Goal: Task Accomplishment & Management: Complete application form

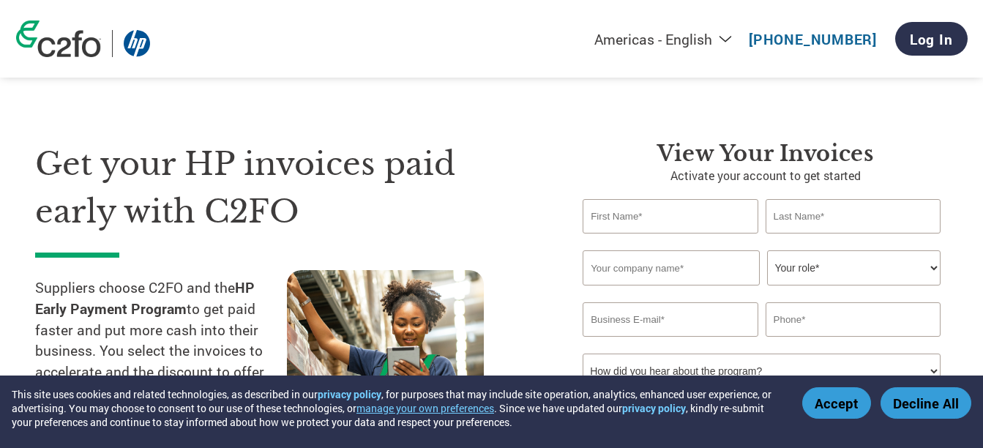
click at [647, 215] on input "text" at bounding box center [670, 216] width 175 height 34
type input "Mohan"
type input "Chand"
type input "DLF Property Developers Ltd"
click at [836, 263] on select "Your role* CFO Controller Credit Manager Finance Director Treasurer CEO Preside…" at bounding box center [854, 267] width 174 height 35
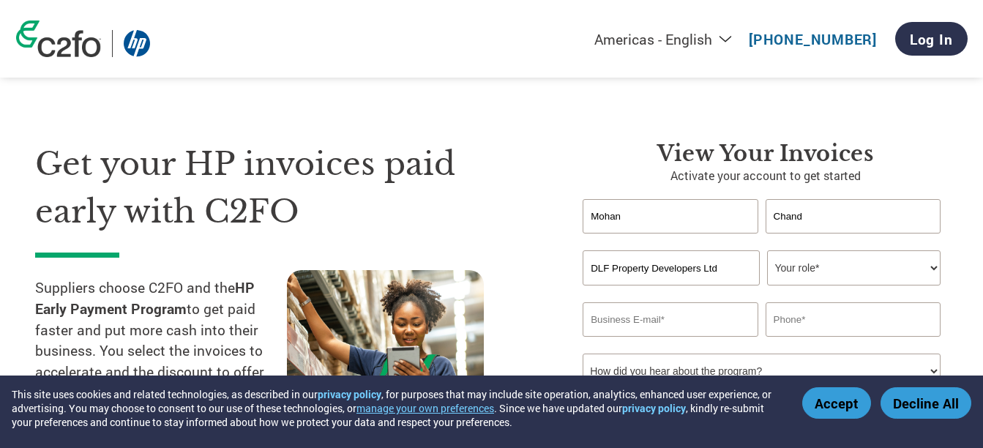
select select "ACCOUNTS_RECEIVABLE"
click at [767, 250] on select "Your role* CFO Controller Credit Manager Finance Director Treasurer CEO Preside…" at bounding box center [854, 267] width 174 height 35
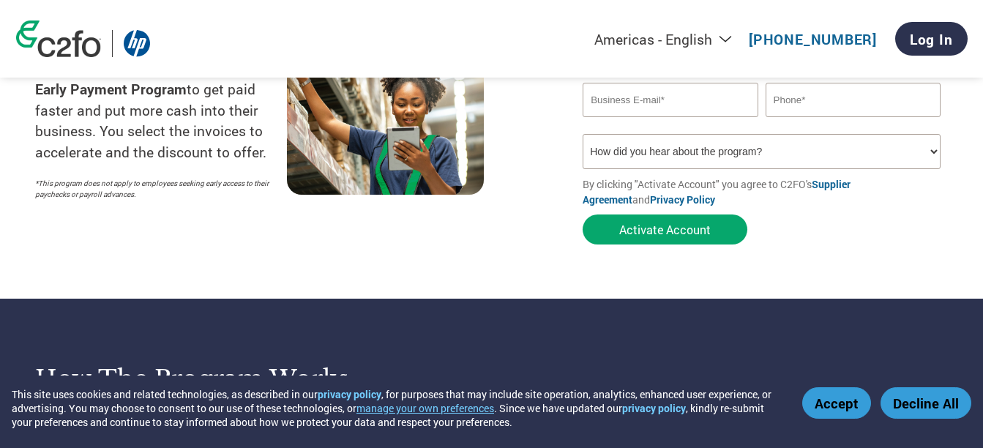
scroll to position [146, 0]
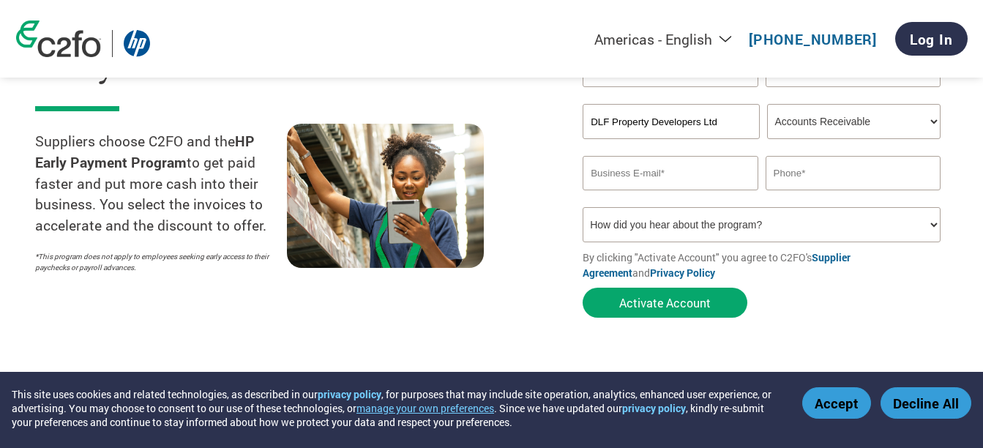
click at [685, 179] on input "email" at bounding box center [670, 173] width 175 height 34
type input "[EMAIL_ADDRESS][DOMAIN_NAME]"
type input "9560825182"
click at [704, 222] on select "How did you hear about the program? Received a letter Email Social Media Online…" at bounding box center [762, 224] width 358 height 35
select select "Family/Friend/Acquaintance"
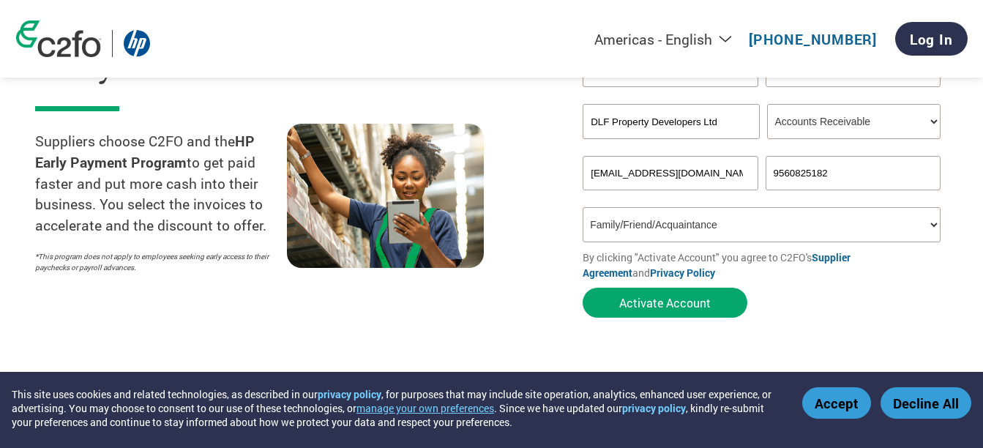
click at [583, 207] on select "How did you hear about the program? Received a letter Email Social Media Online…" at bounding box center [762, 224] width 358 height 35
click at [682, 306] on button "Activate Account" at bounding box center [665, 303] width 165 height 30
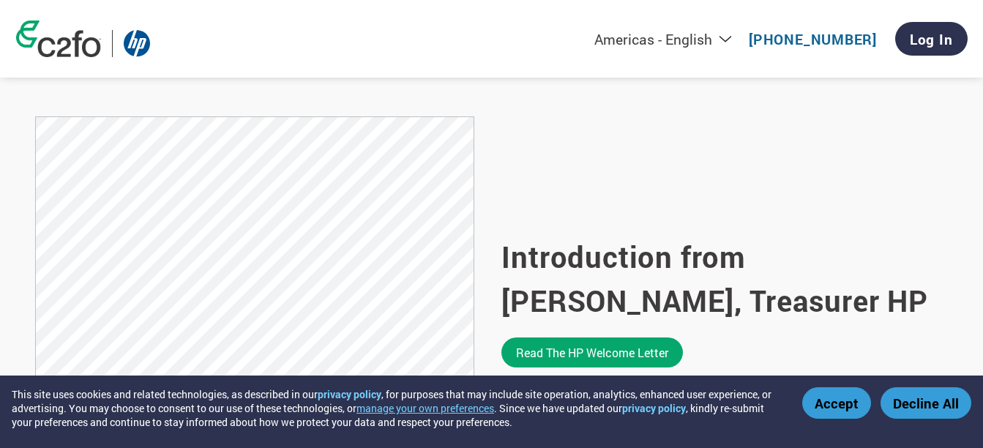
scroll to position [907, 0]
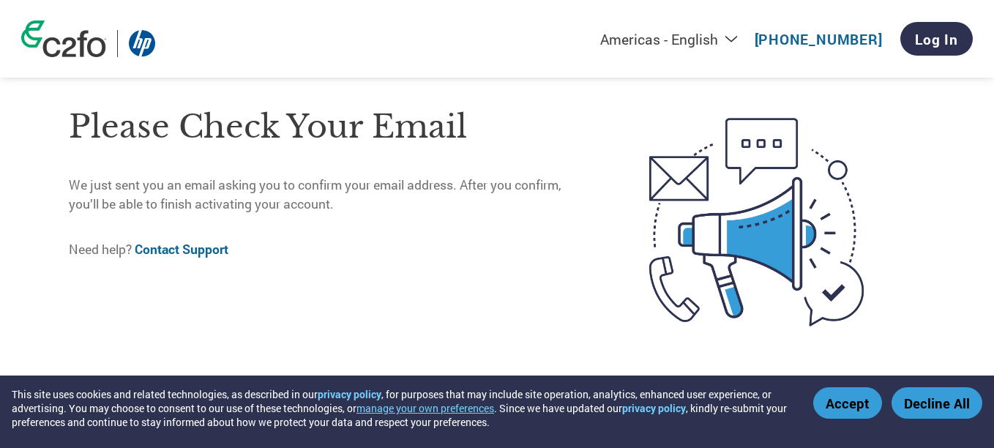
click at [214, 248] on link "Contact Support" at bounding box center [182, 249] width 94 height 17
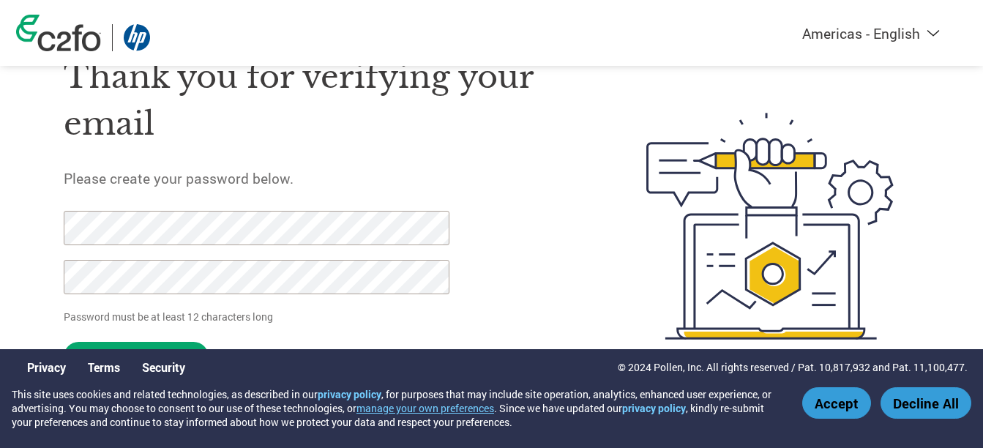
scroll to position [72, 0]
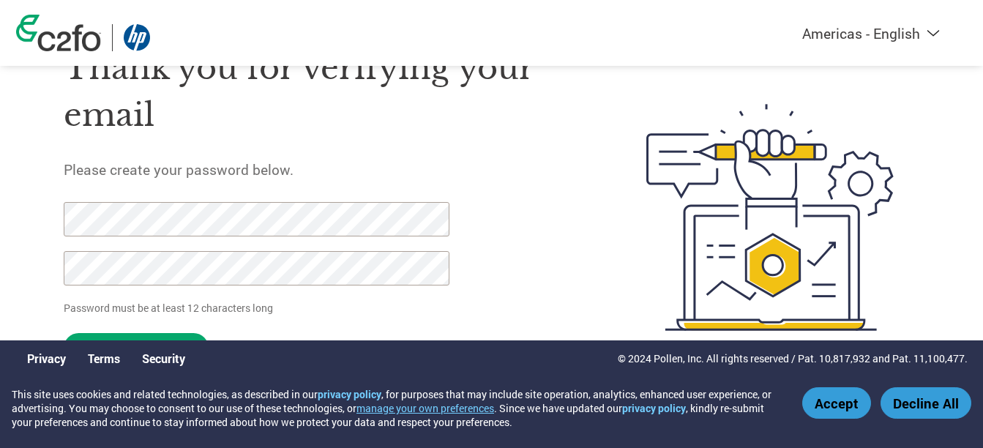
click at [559, 242] on div "Thank you for verifying your email Please create your password below. Password …" at bounding box center [321, 217] width 514 height 388
click at [822, 401] on button "Accept" at bounding box center [837, 402] width 69 height 31
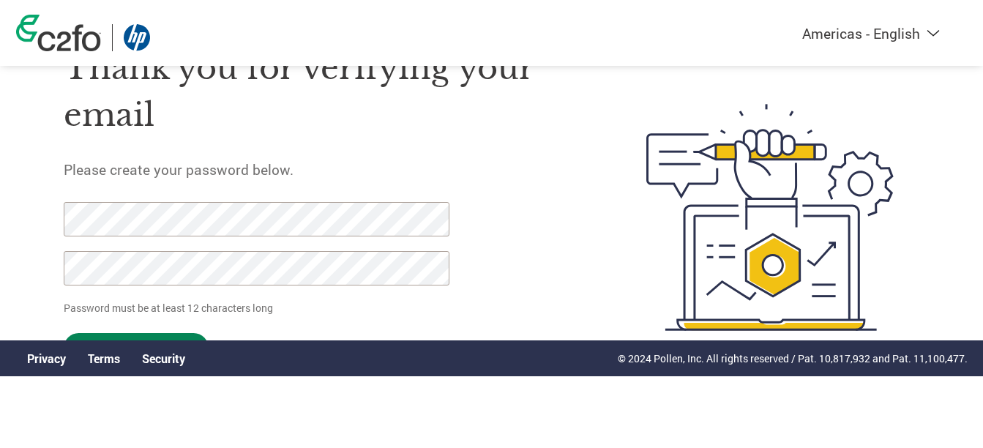
click at [158, 335] on input "Set Password" at bounding box center [136, 348] width 145 height 30
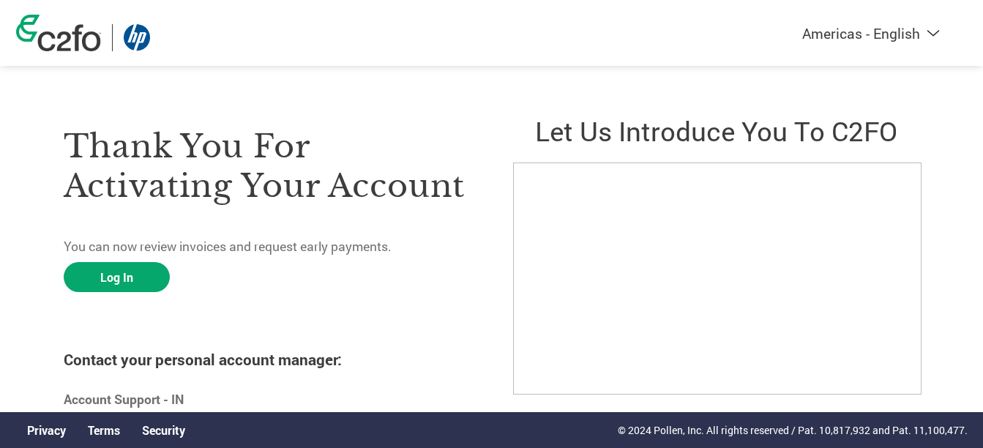
scroll to position [49, 0]
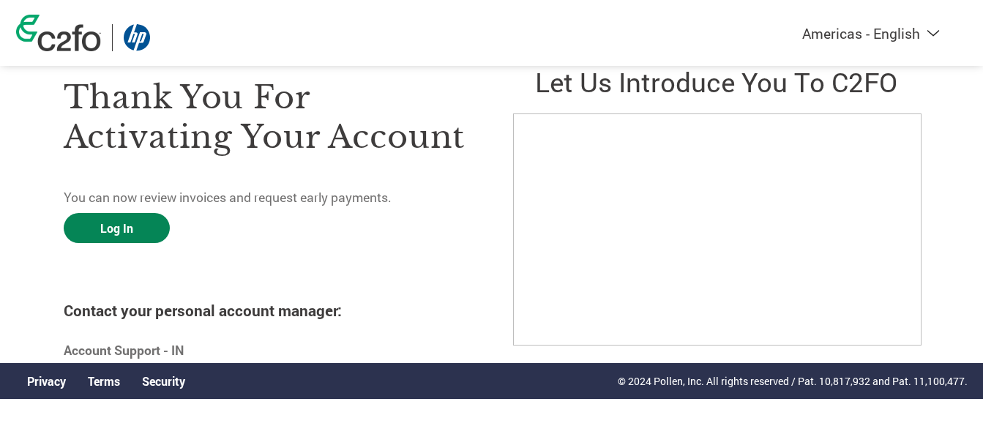
click at [122, 230] on link "Log In" at bounding box center [117, 228] width 106 height 30
